Goal: Task Accomplishment & Management: Manage account settings

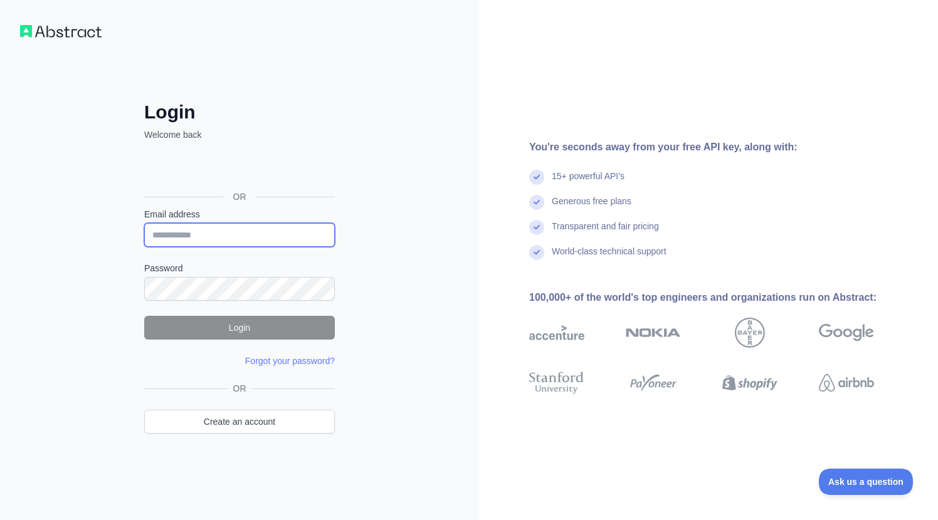
type input "**********"
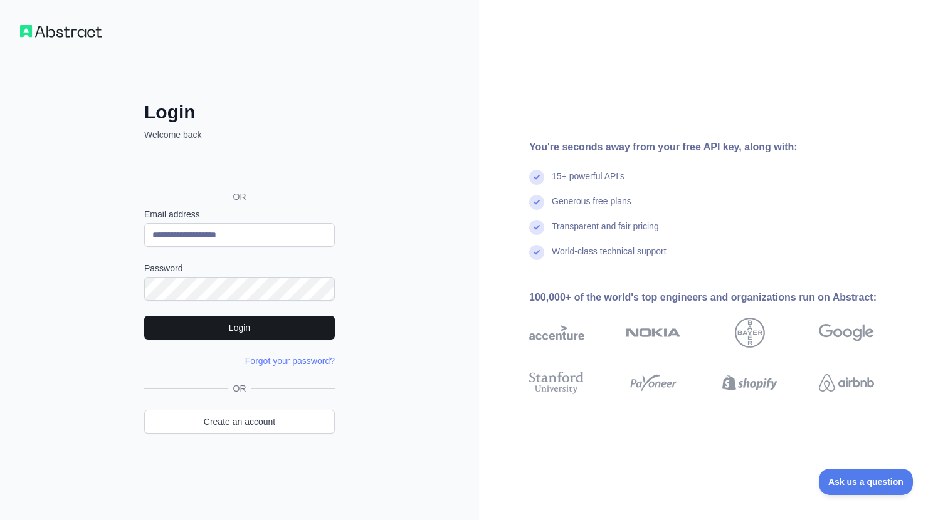
click at [250, 332] on button "Login" at bounding box center [239, 328] width 191 height 24
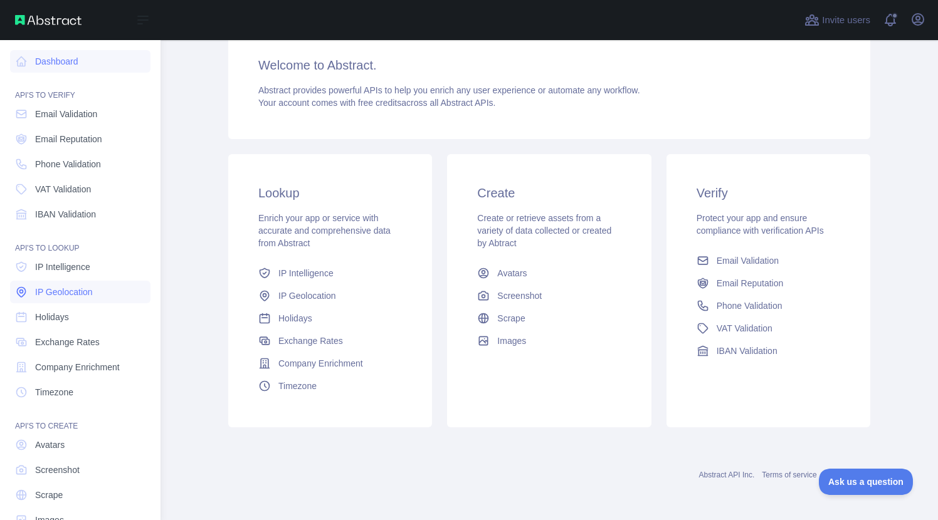
click at [41, 290] on span "IP Geolocation" at bounding box center [64, 292] width 58 height 13
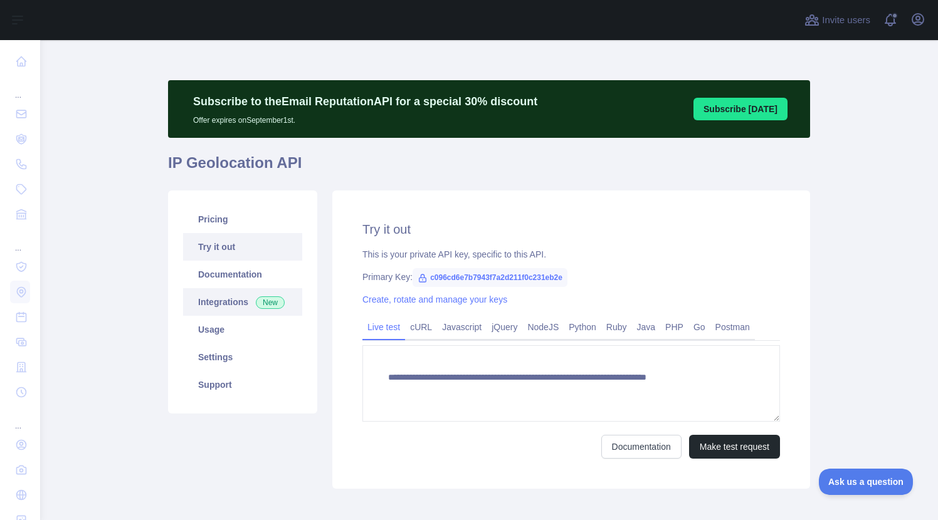
type textarea "**********"
click at [218, 305] on link "Integrations New" at bounding box center [242, 302] width 119 height 28
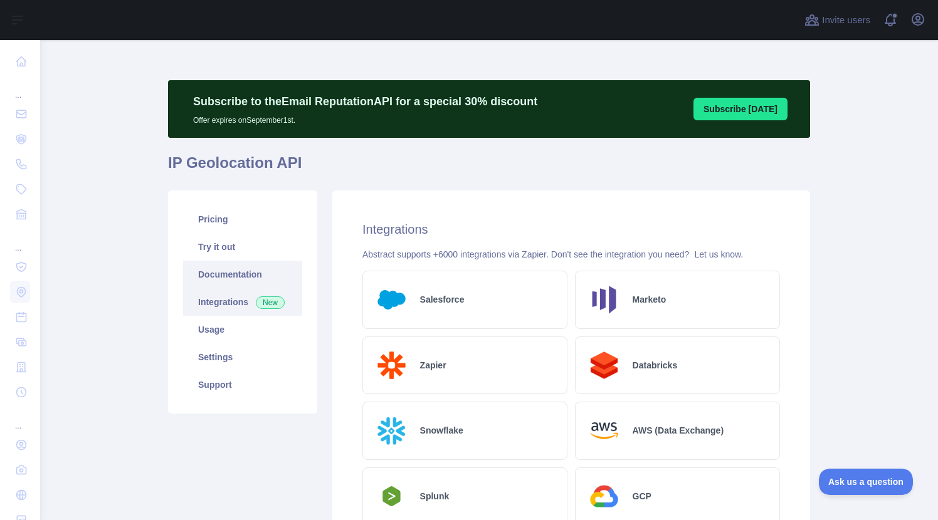
click at [223, 275] on link "Documentation" at bounding box center [242, 275] width 119 height 28
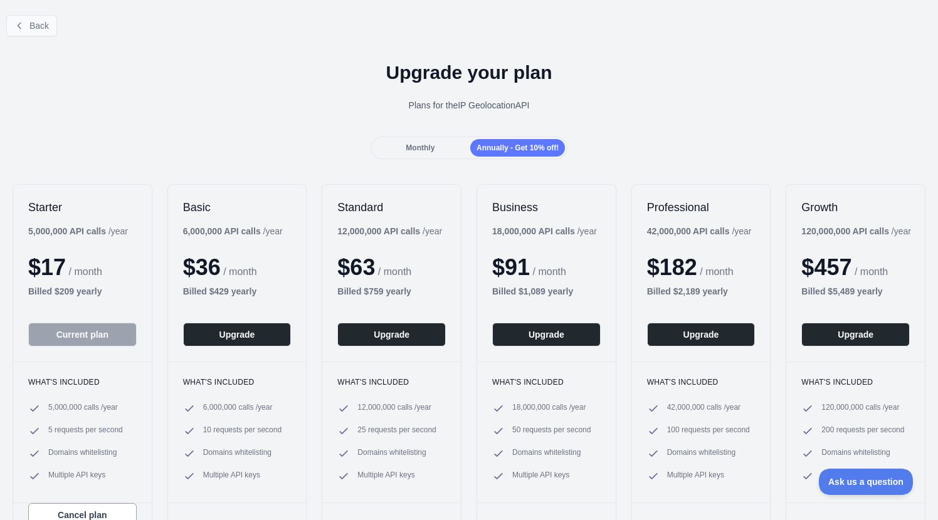
click at [45, 31] on button "Back" at bounding box center [31, 25] width 51 height 21
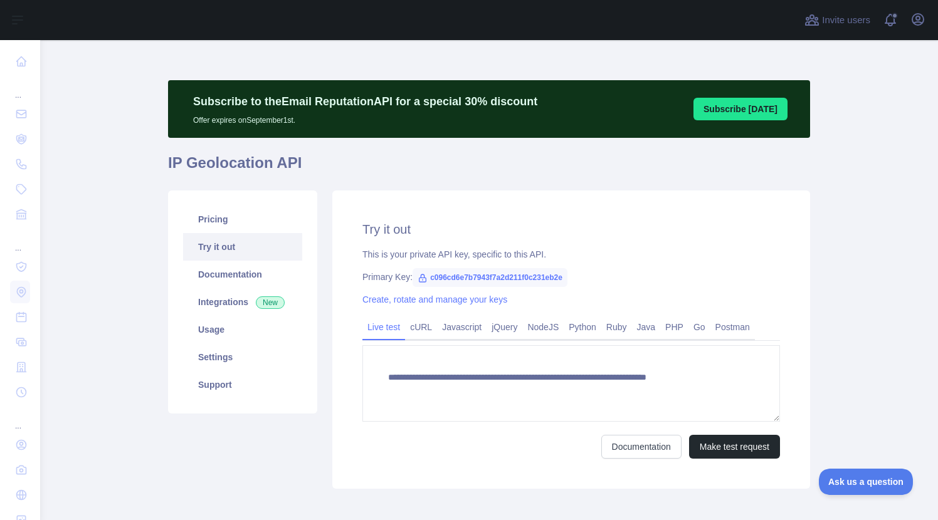
type textarea "**********"
click at [420, 329] on link "cURL" at bounding box center [421, 327] width 32 height 20
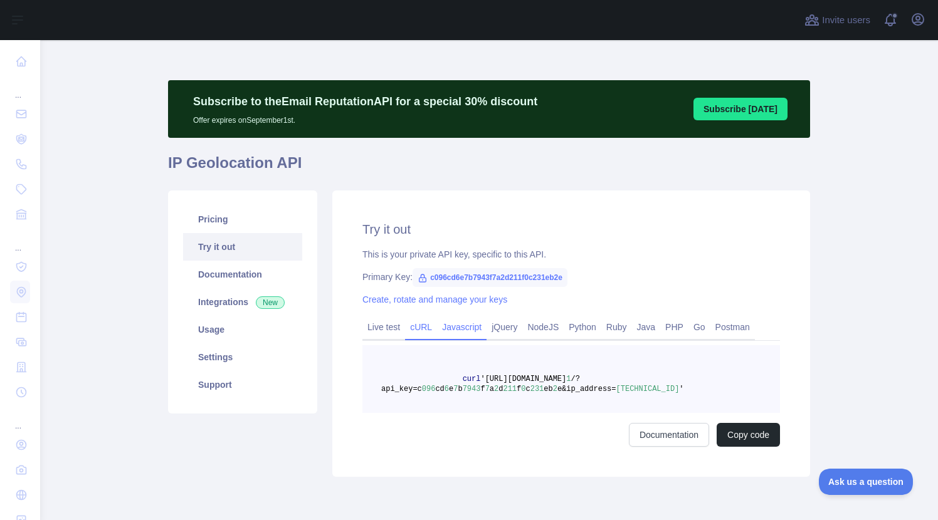
click at [465, 327] on link "Javascript" at bounding box center [462, 327] width 50 height 20
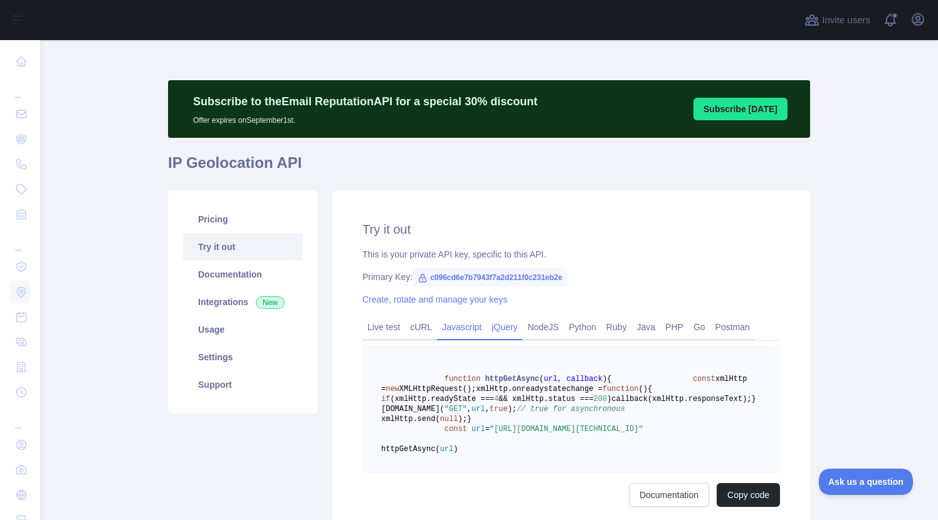
click at [505, 329] on link "jQuery" at bounding box center [504, 327] width 36 height 20
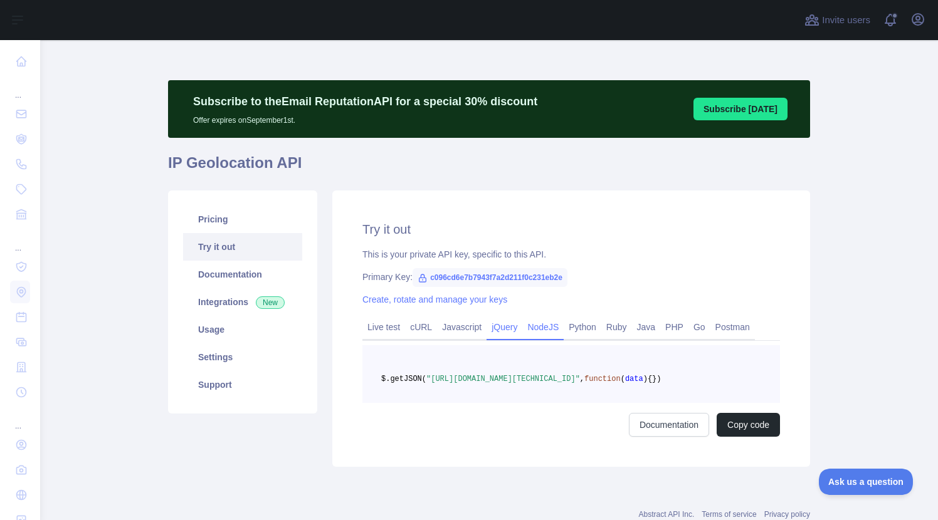
scroll to position [30, 0]
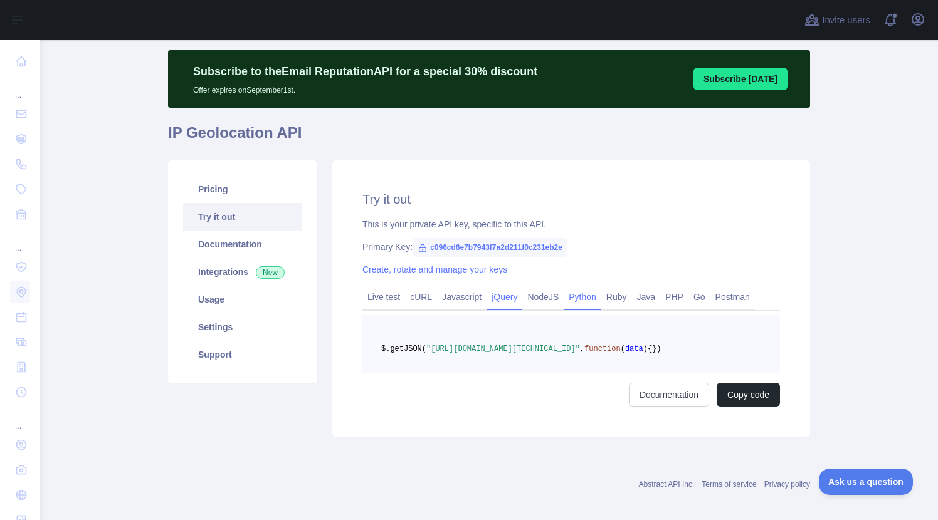
click at [592, 297] on link "Python" at bounding box center [583, 297] width 38 height 20
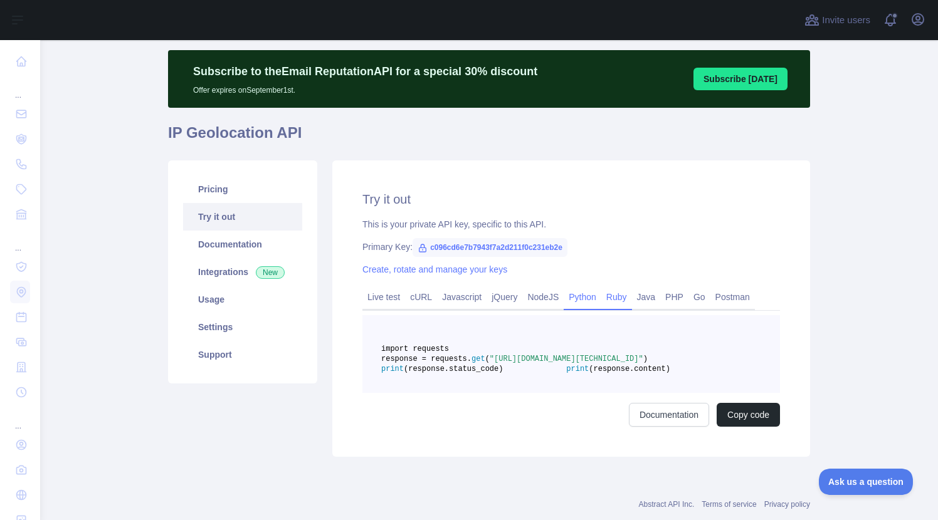
click at [621, 297] on link "Ruby" at bounding box center [616, 297] width 31 height 20
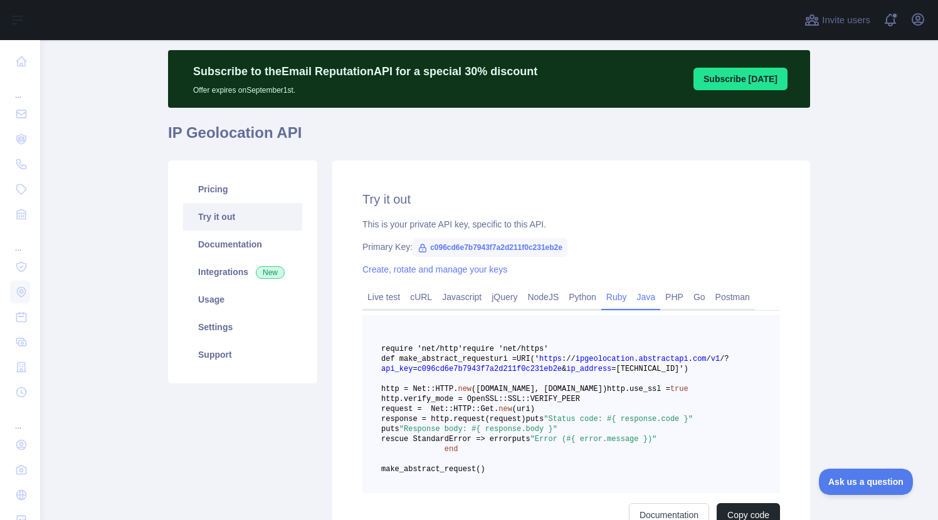
click at [661, 297] on link "Java" at bounding box center [646, 297] width 29 height 20
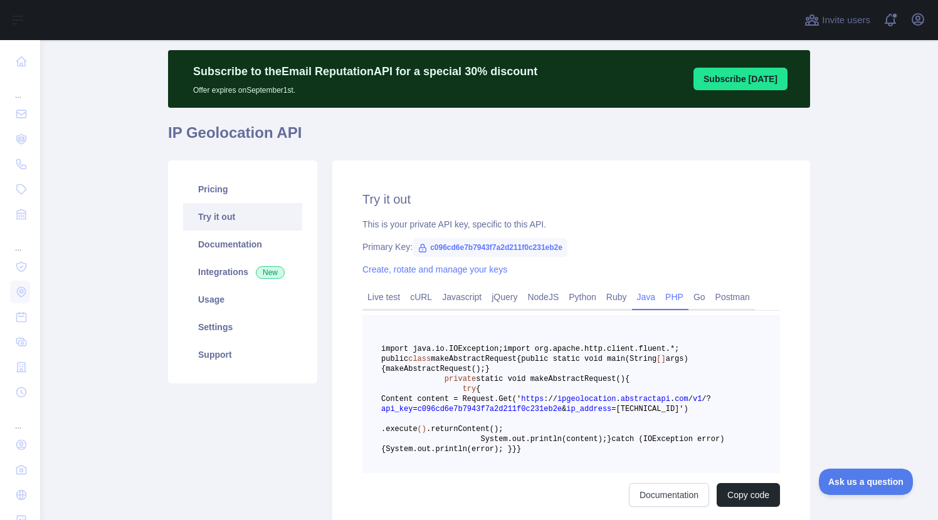
click at [683, 297] on link "PHP" at bounding box center [674, 297] width 28 height 20
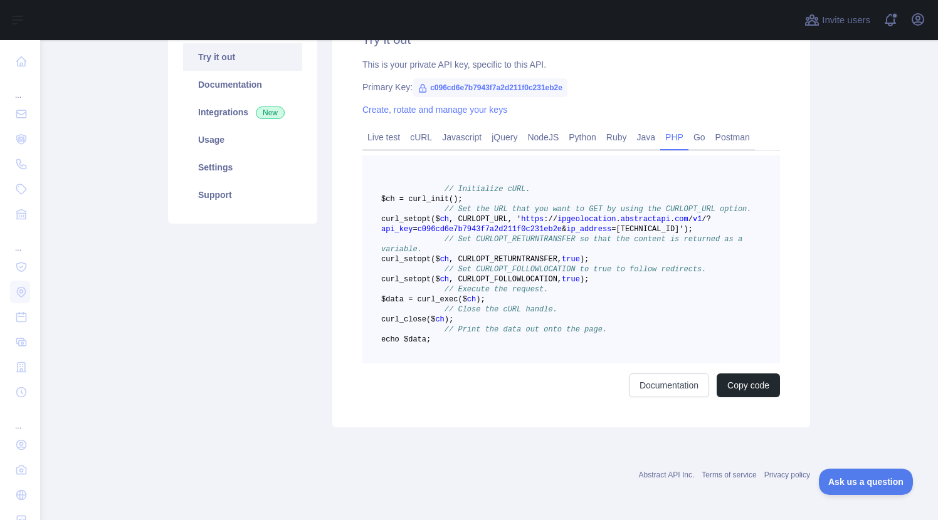
scroll to position [175, 0]
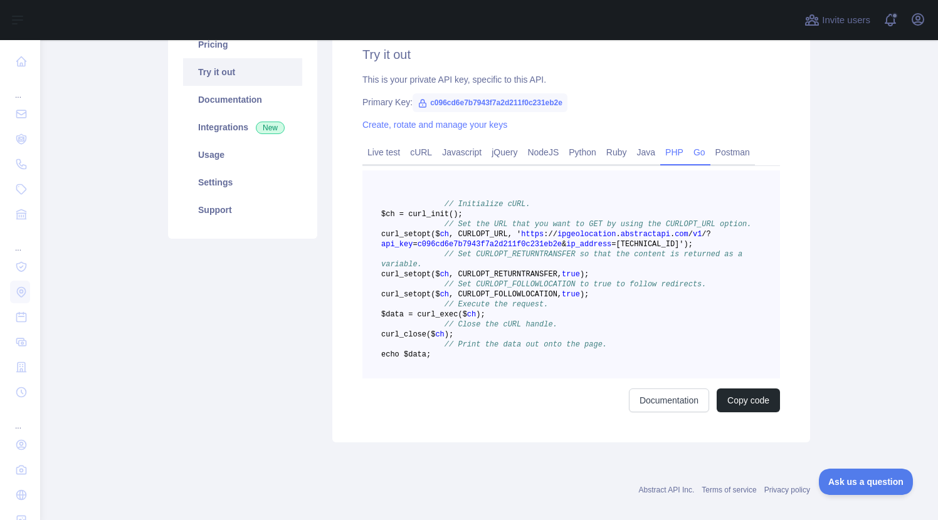
click at [710, 155] on link "Go" at bounding box center [699, 152] width 22 height 20
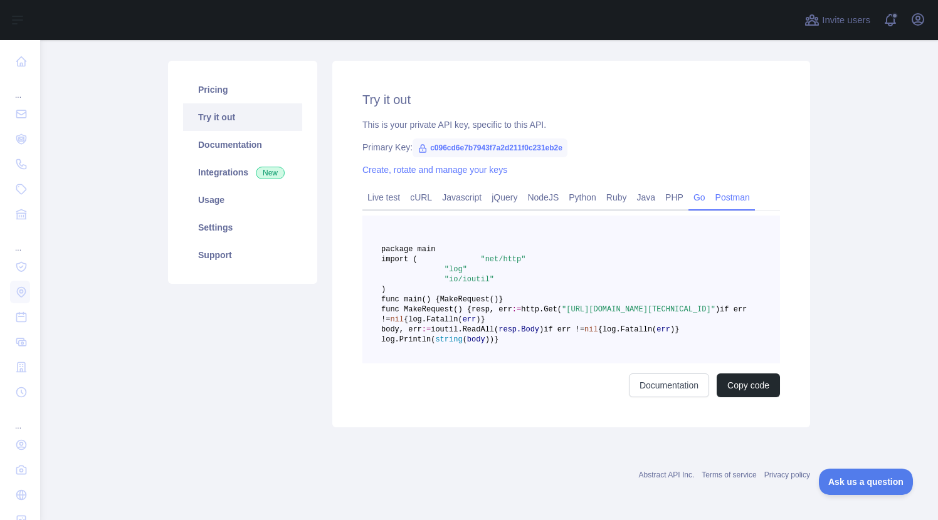
click at [735, 187] on link "Postman" at bounding box center [732, 197] width 45 height 20
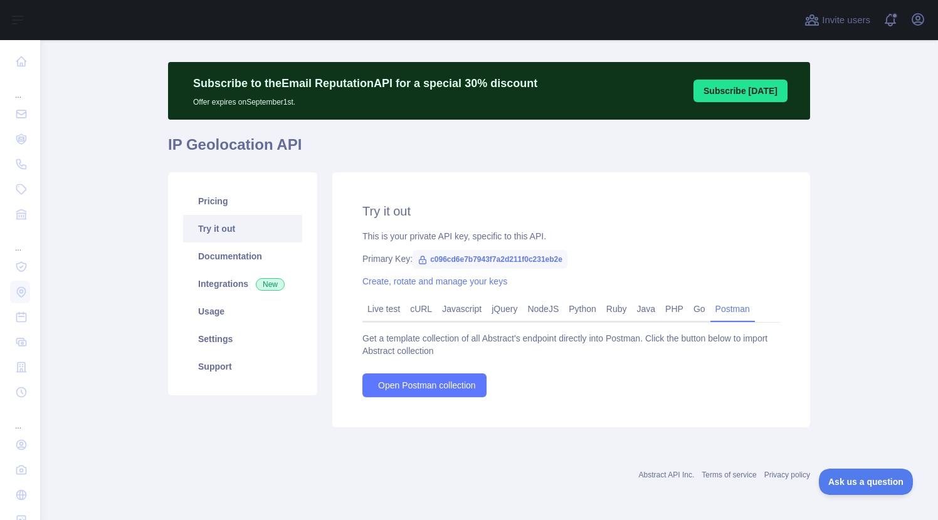
scroll to position [18, 0]
click at [387, 307] on link "Live test" at bounding box center [383, 309] width 43 height 20
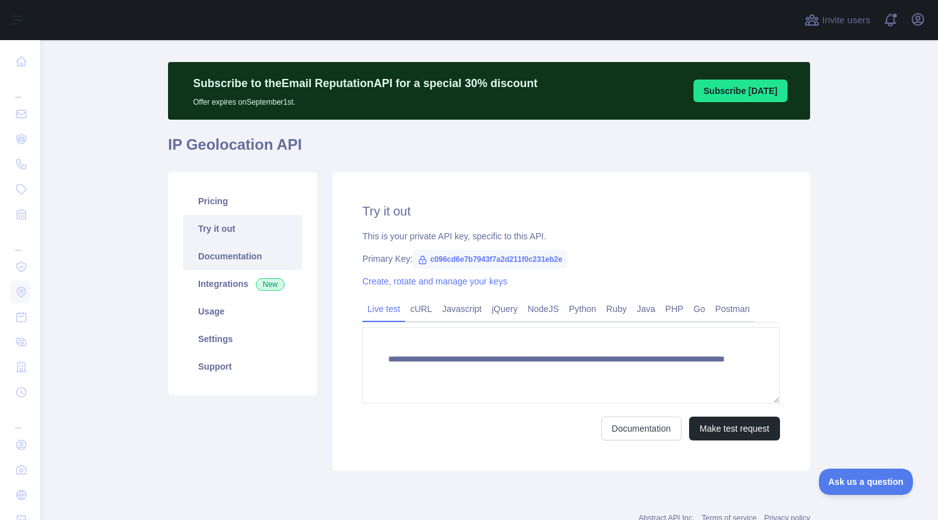
click at [232, 255] on link "Documentation" at bounding box center [242, 257] width 119 height 28
click at [216, 371] on link "Support" at bounding box center [242, 367] width 119 height 28
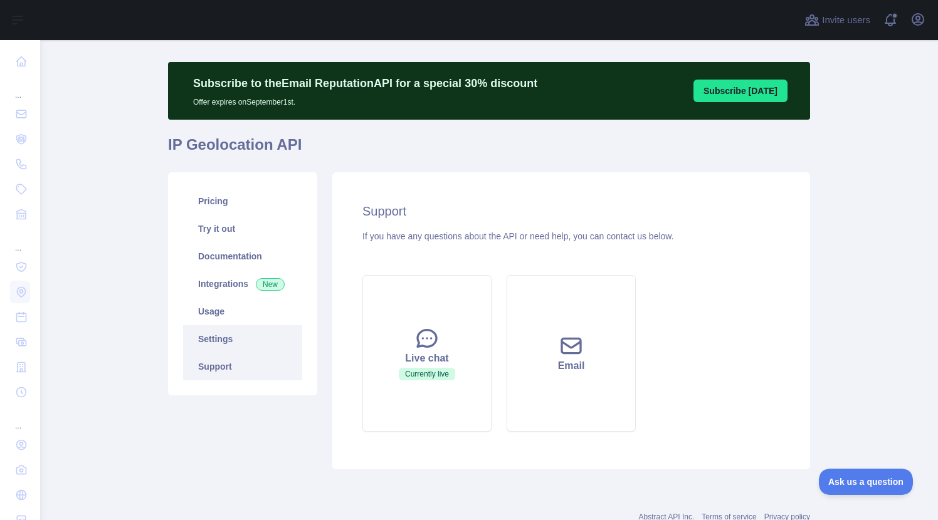
click at [216, 334] on link "Settings" at bounding box center [242, 339] width 119 height 28
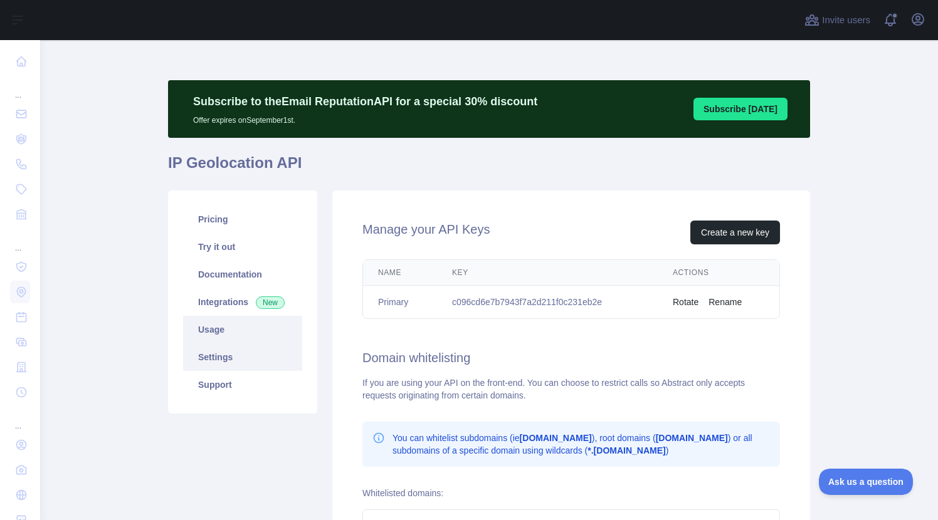
click at [207, 330] on link "Usage" at bounding box center [242, 330] width 119 height 28
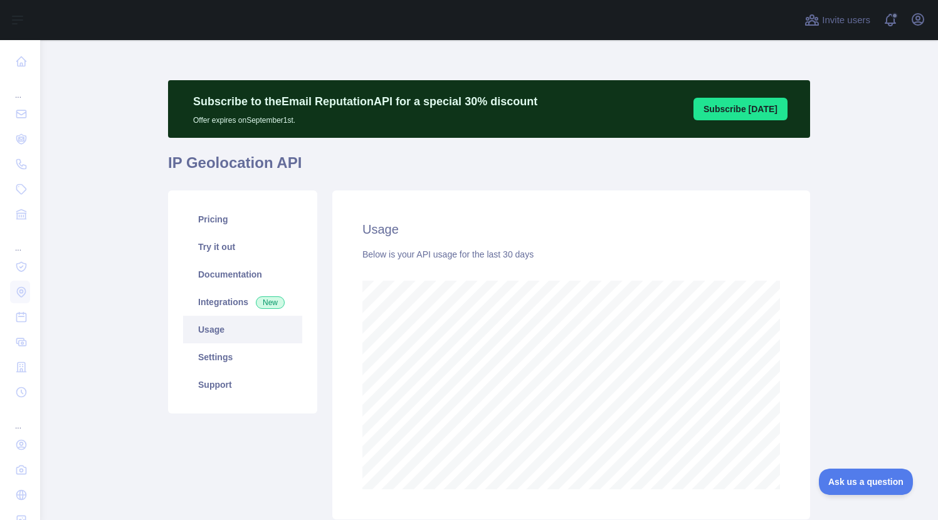
scroll to position [480, 898]
click at [223, 302] on link "Integrations New" at bounding box center [242, 302] width 119 height 28
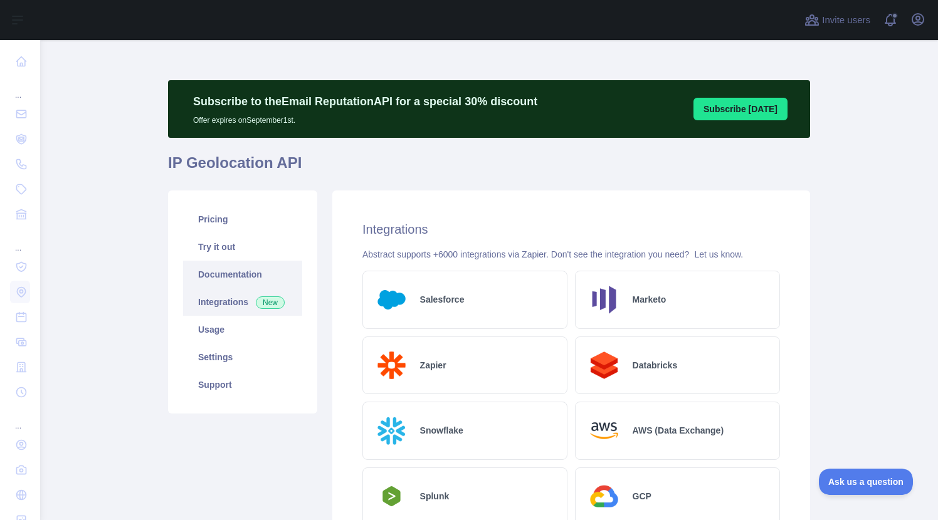
click at [219, 273] on link "Documentation" at bounding box center [242, 275] width 119 height 28
click at [218, 273] on link "Documentation" at bounding box center [242, 275] width 119 height 28
click at [228, 256] on link "Try it out" at bounding box center [242, 247] width 119 height 28
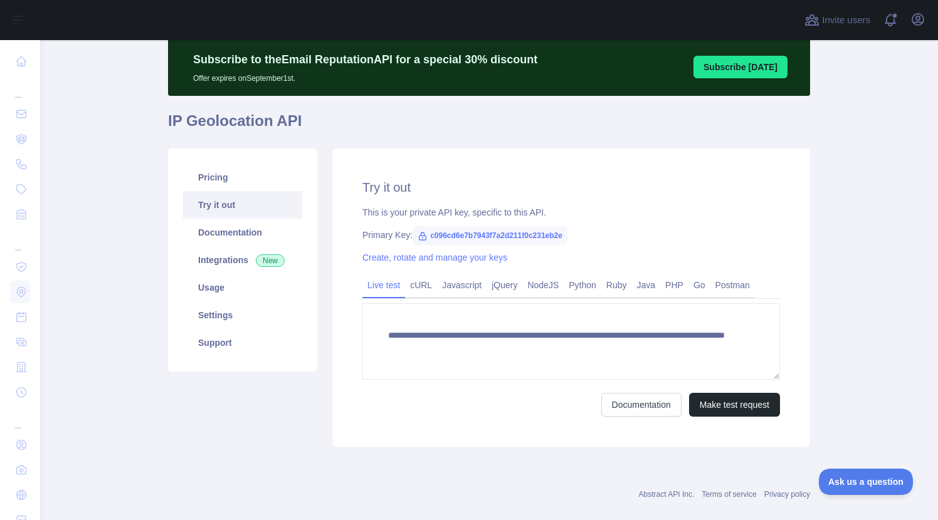
scroll to position [53, 0]
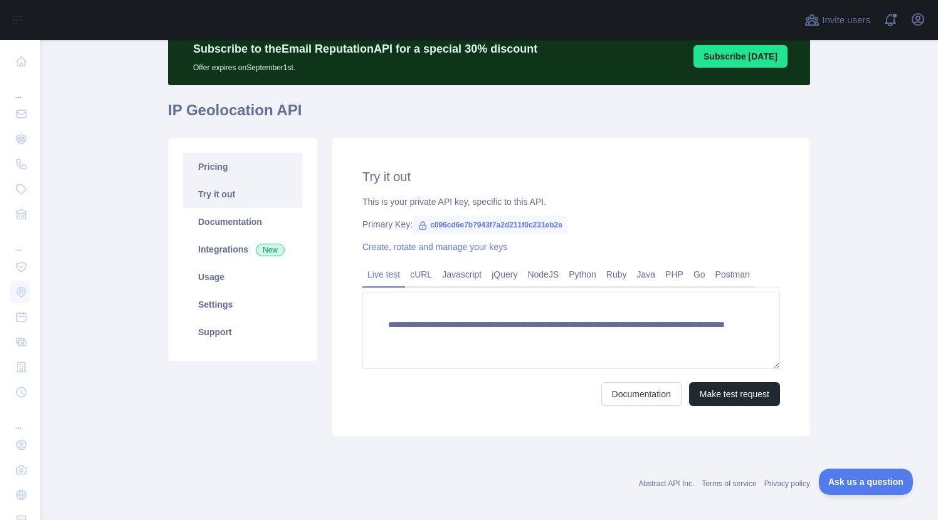
click at [207, 166] on link "Pricing" at bounding box center [242, 167] width 119 height 28
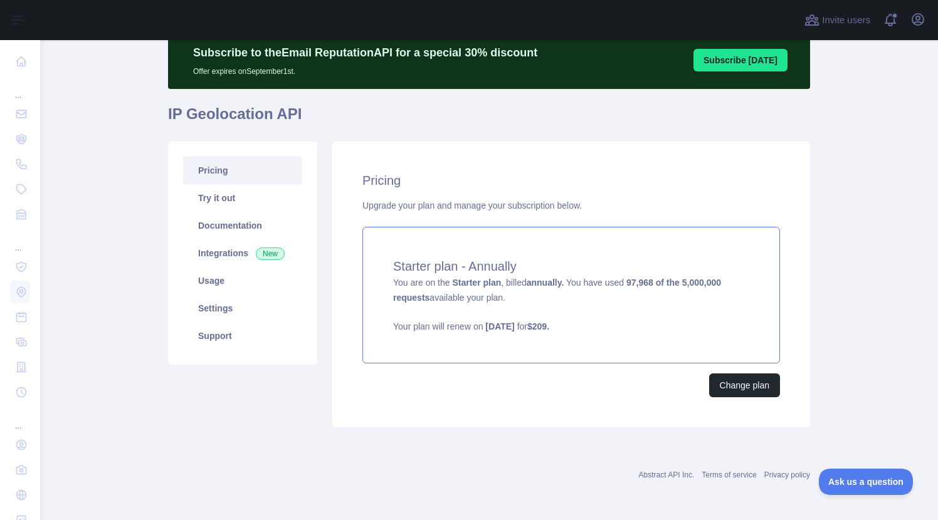
scroll to position [49, 0]
click at [752, 389] on button "Change plan" at bounding box center [744, 386] width 71 height 24
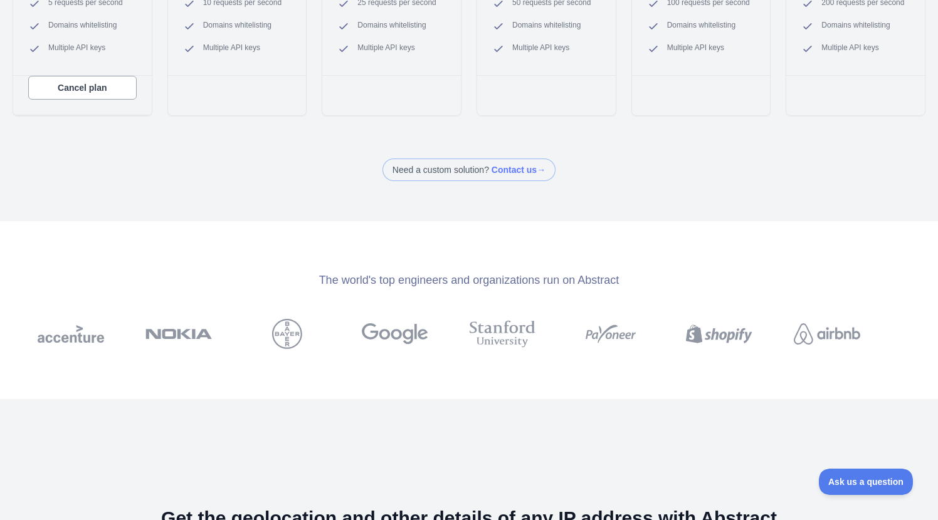
scroll to position [432, 0]
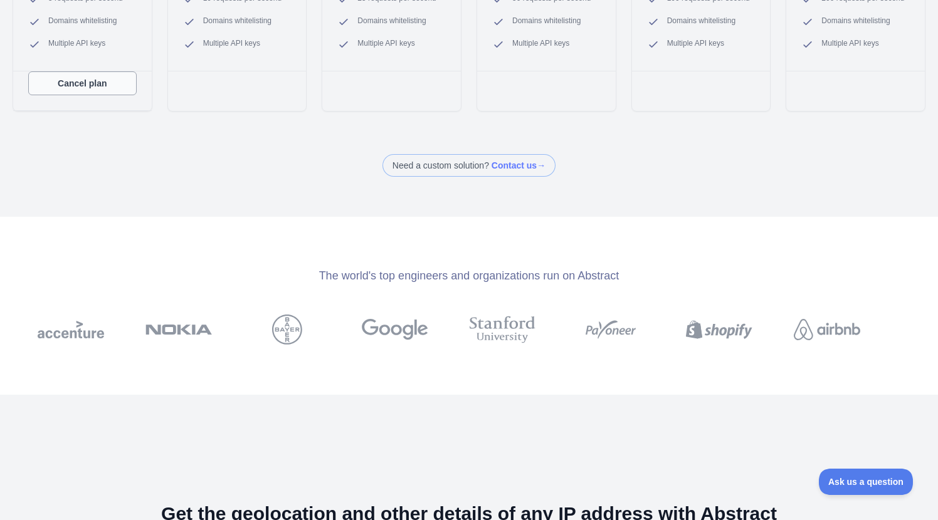
click at [75, 88] on button "Cancel plan" at bounding box center [82, 83] width 108 height 24
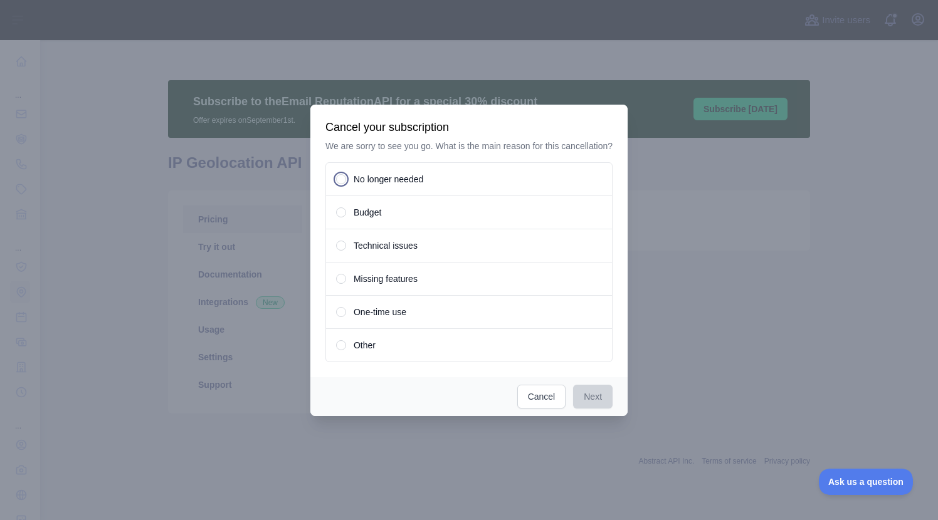
click at [342, 184] on span at bounding box center [341, 179] width 10 height 10
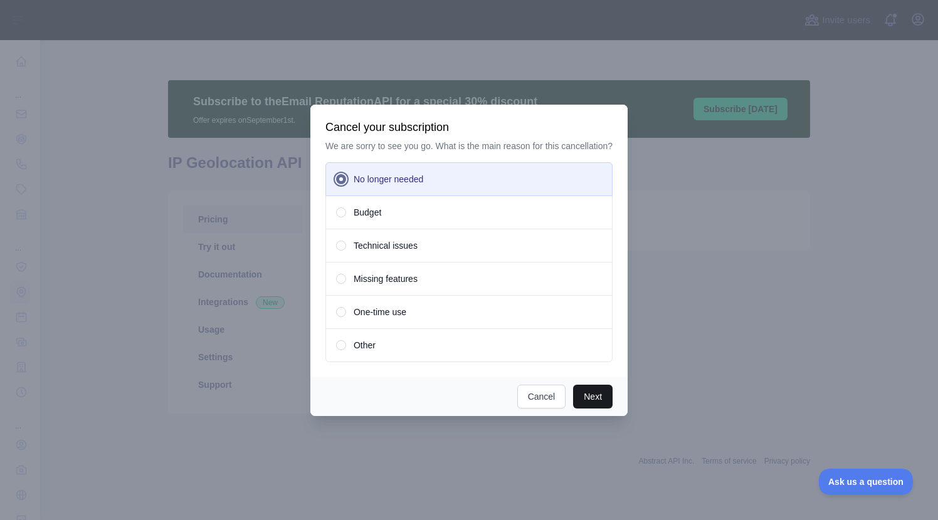
click at [593, 402] on button "Next" at bounding box center [592, 397] width 39 height 24
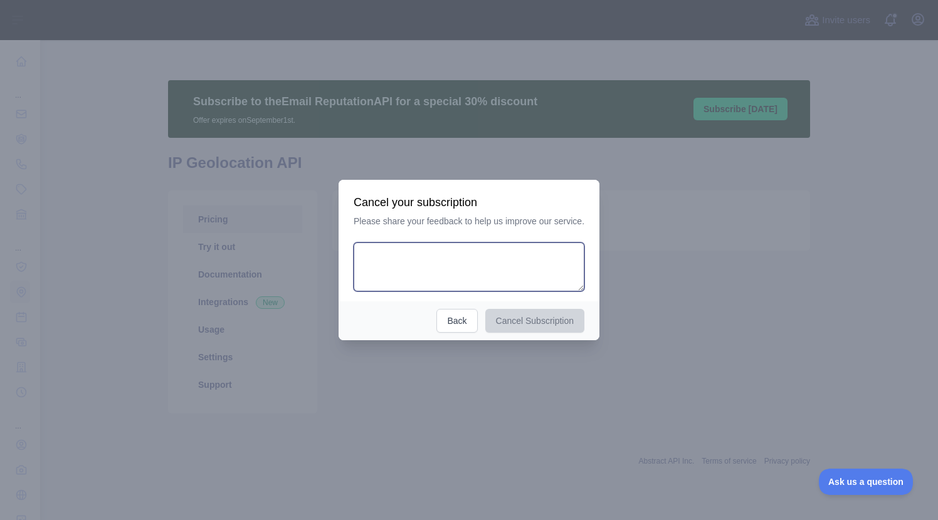
click at [417, 275] on textarea at bounding box center [469, 267] width 231 height 49
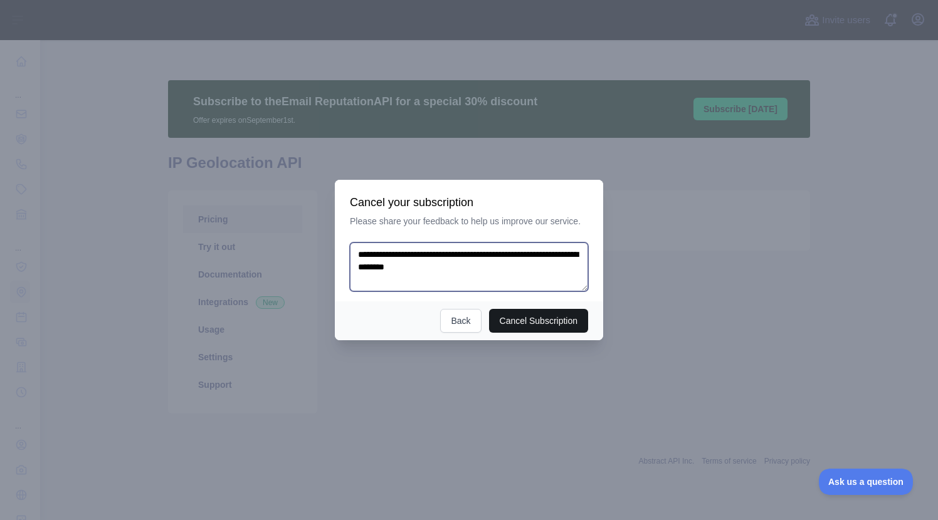
type textarea "**********"
click at [527, 320] on button "Cancel Subscription" at bounding box center [539, 321] width 100 height 24
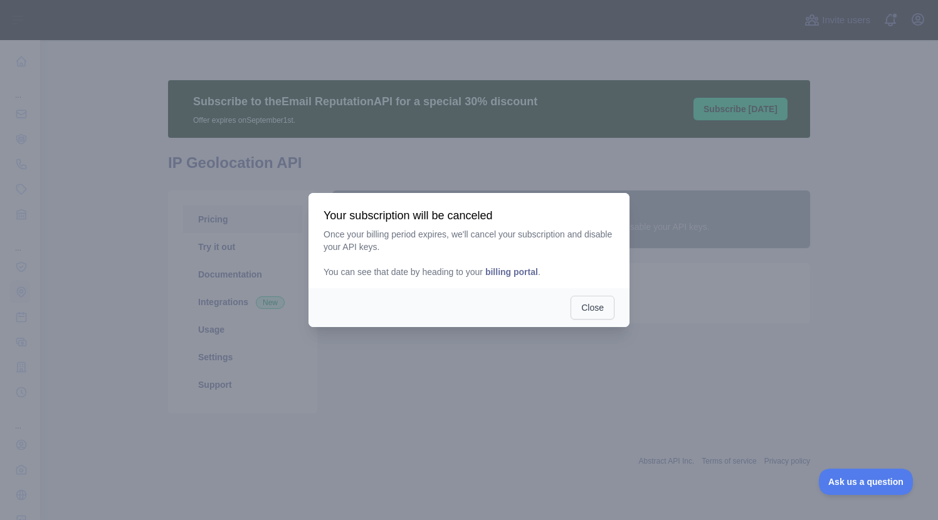
click at [583, 310] on button "Close" at bounding box center [593, 308] width 44 height 24
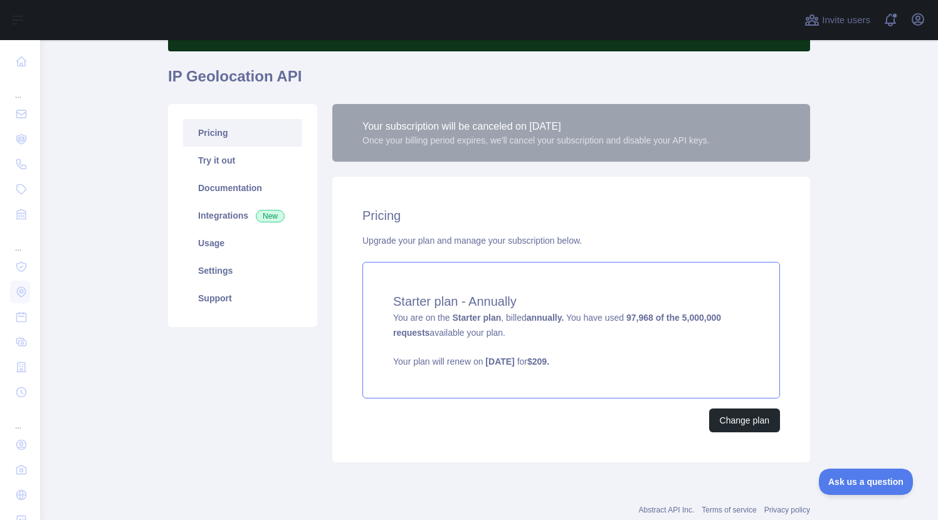
scroll to position [95, 0]
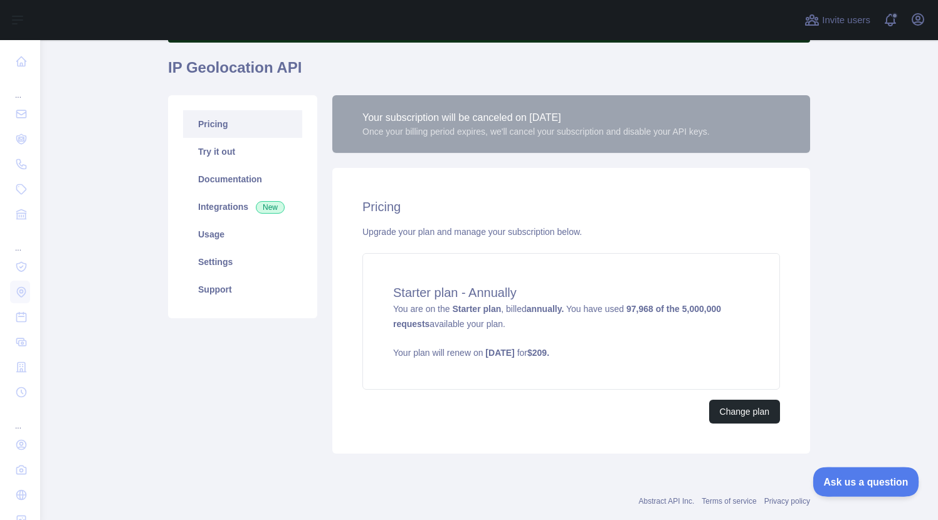
click at [828, 482] on span "Ask us a question" at bounding box center [859, 480] width 94 height 9
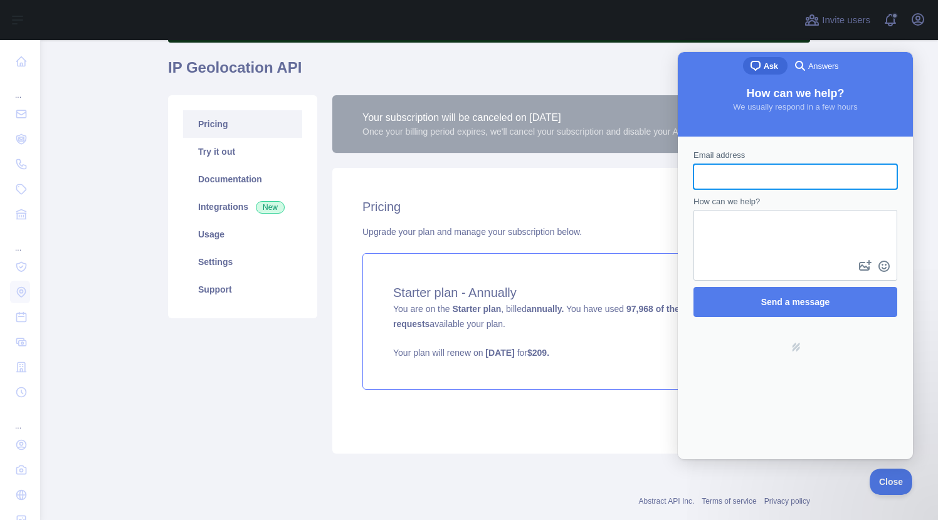
scroll to position [0, 0]
type input "**********"
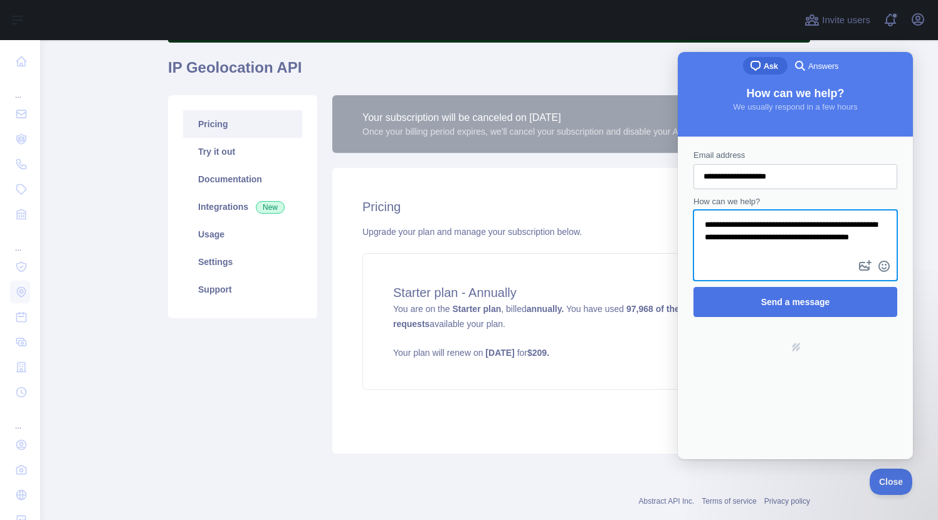
type textarea "**********"
click at [809, 299] on span "Send a message" at bounding box center [795, 302] width 69 height 10
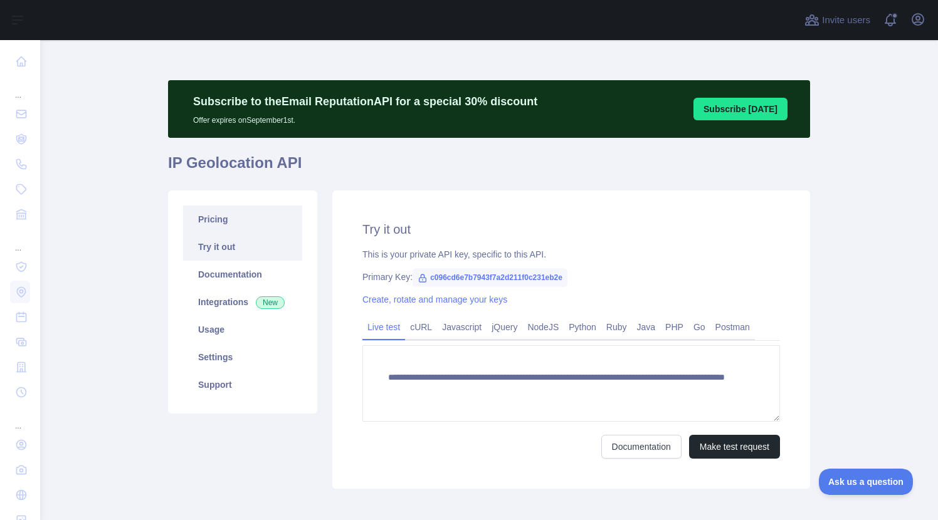
click at [221, 223] on link "Pricing" at bounding box center [242, 220] width 119 height 28
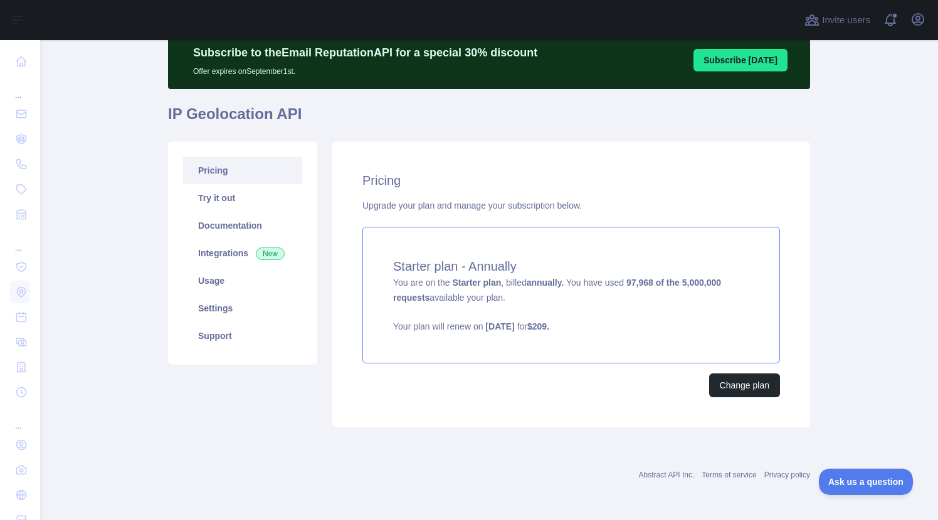
scroll to position [49, 0]
click at [224, 286] on link "Usage" at bounding box center [242, 281] width 119 height 28
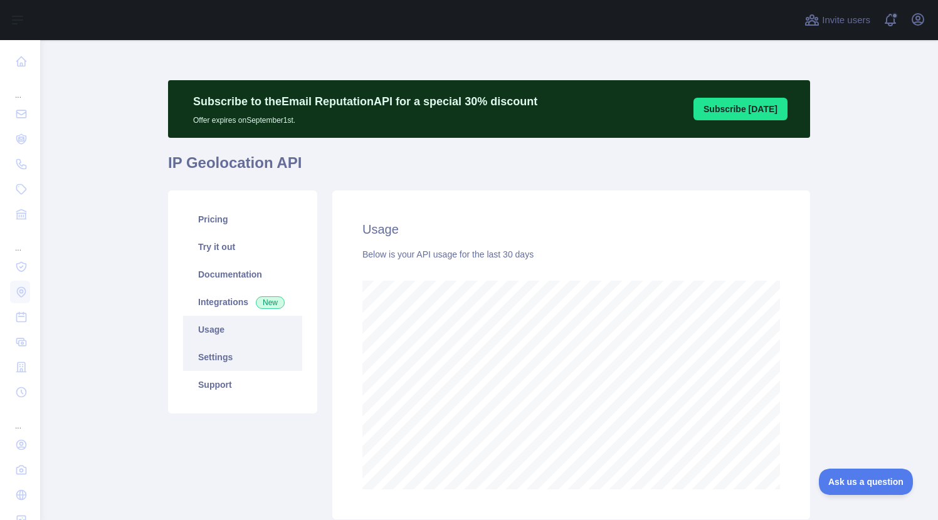
click at [221, 355] on link "Settings" at bounding box center [242, 358] width 119 height 28
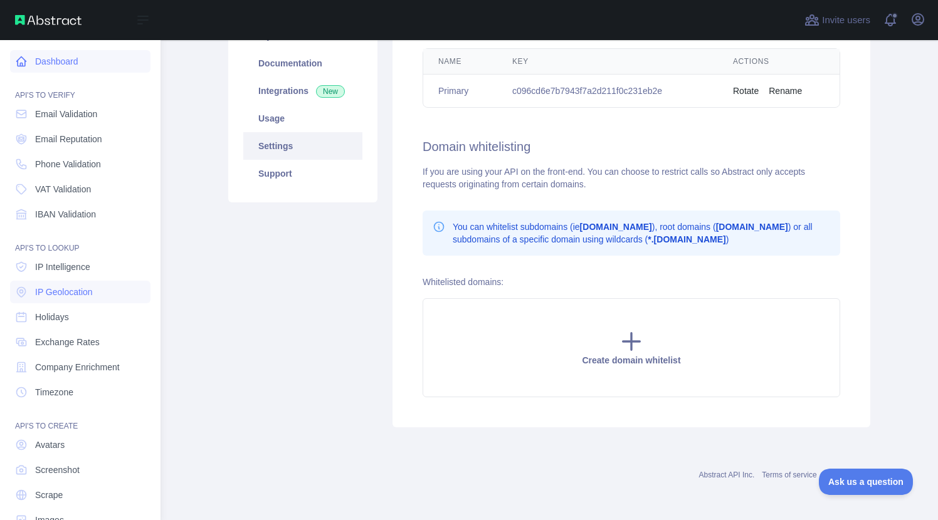
click at [68, 61] on link "Dashboard" at bounding box center [80, 61] width 140 height 23
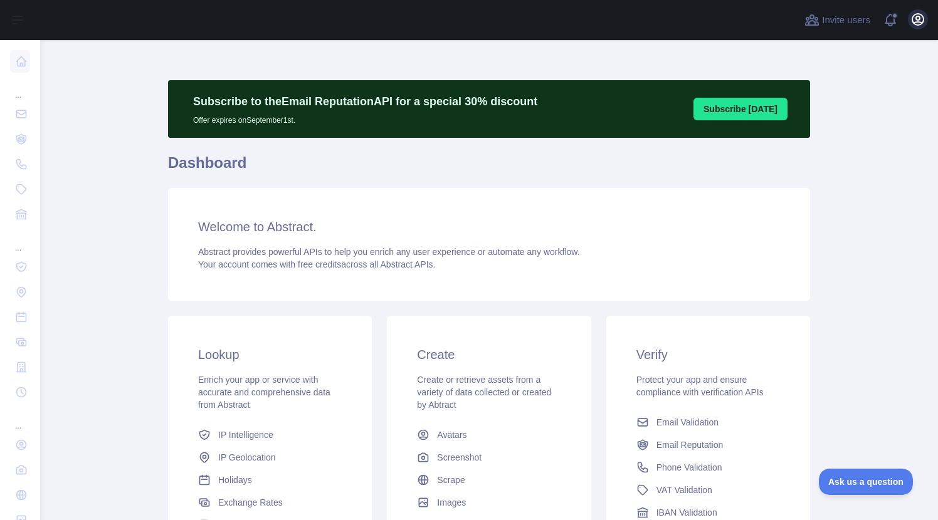
click at [915, 26] on icon "button" at bounding box center [917, 19] width 15 height 15
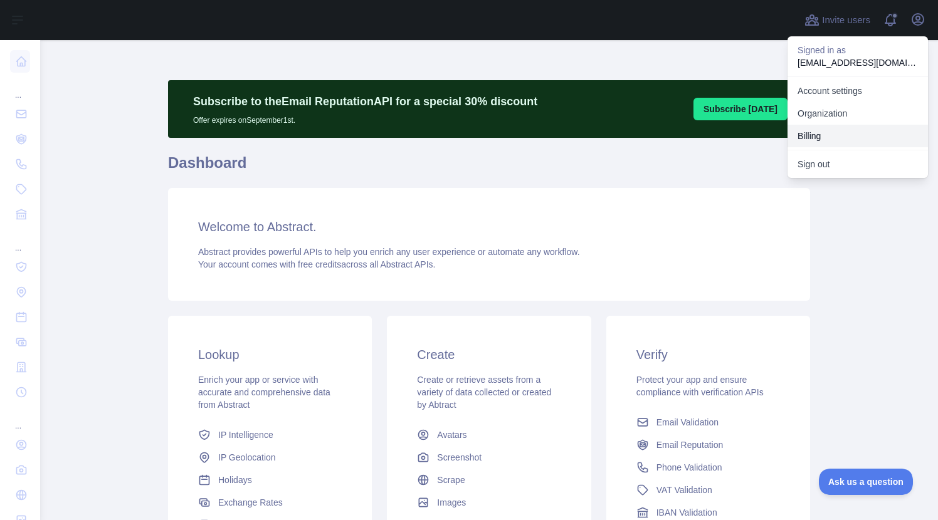
click at [824, 133] on button "Billing" at bounding box center [857, 136] width 140 height 23
